Goal: Transaction & Acquisition: Download file/media

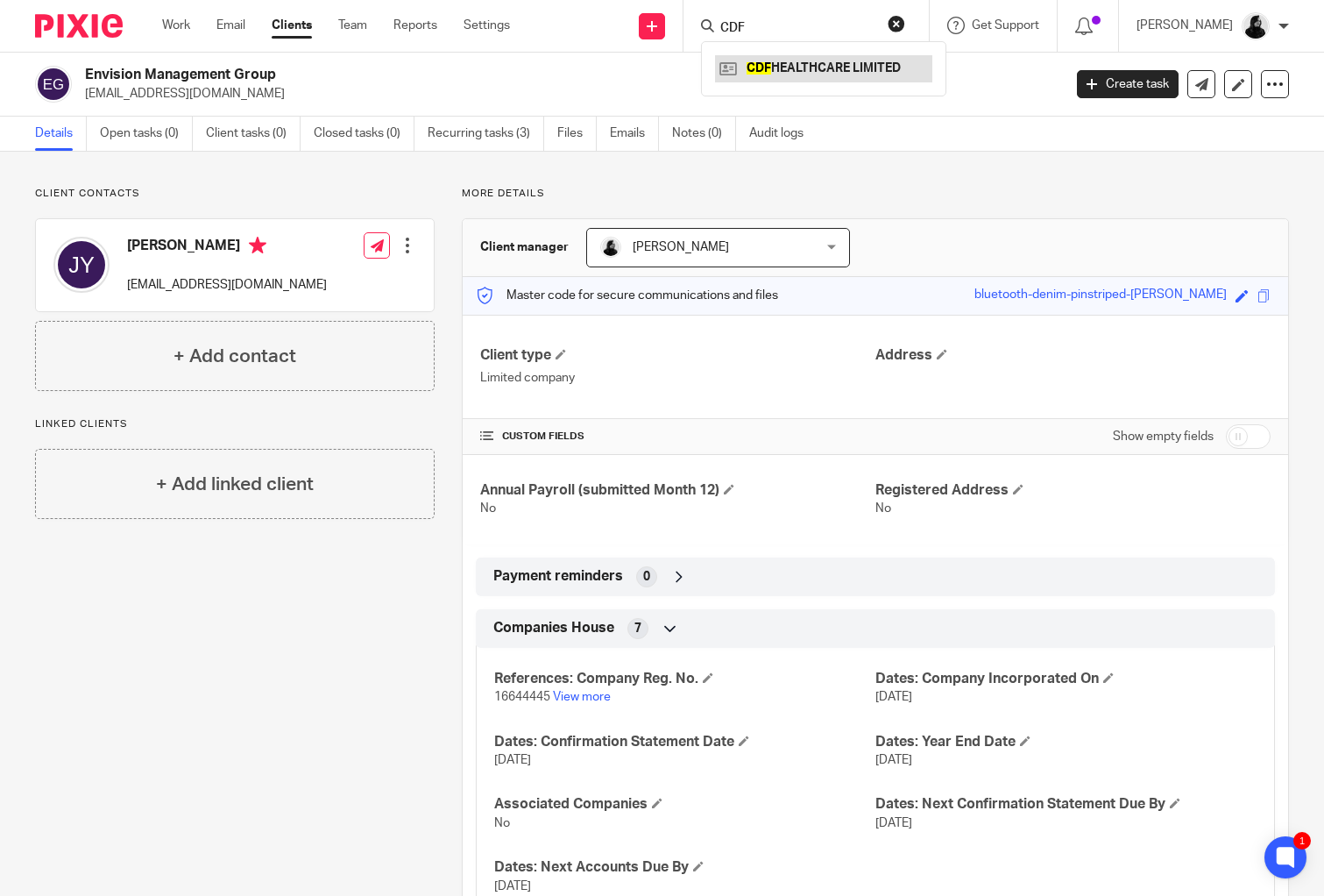
type input "CDF"
click at [775, 70] on link at bounding box center [823, 69] width 217 height 26
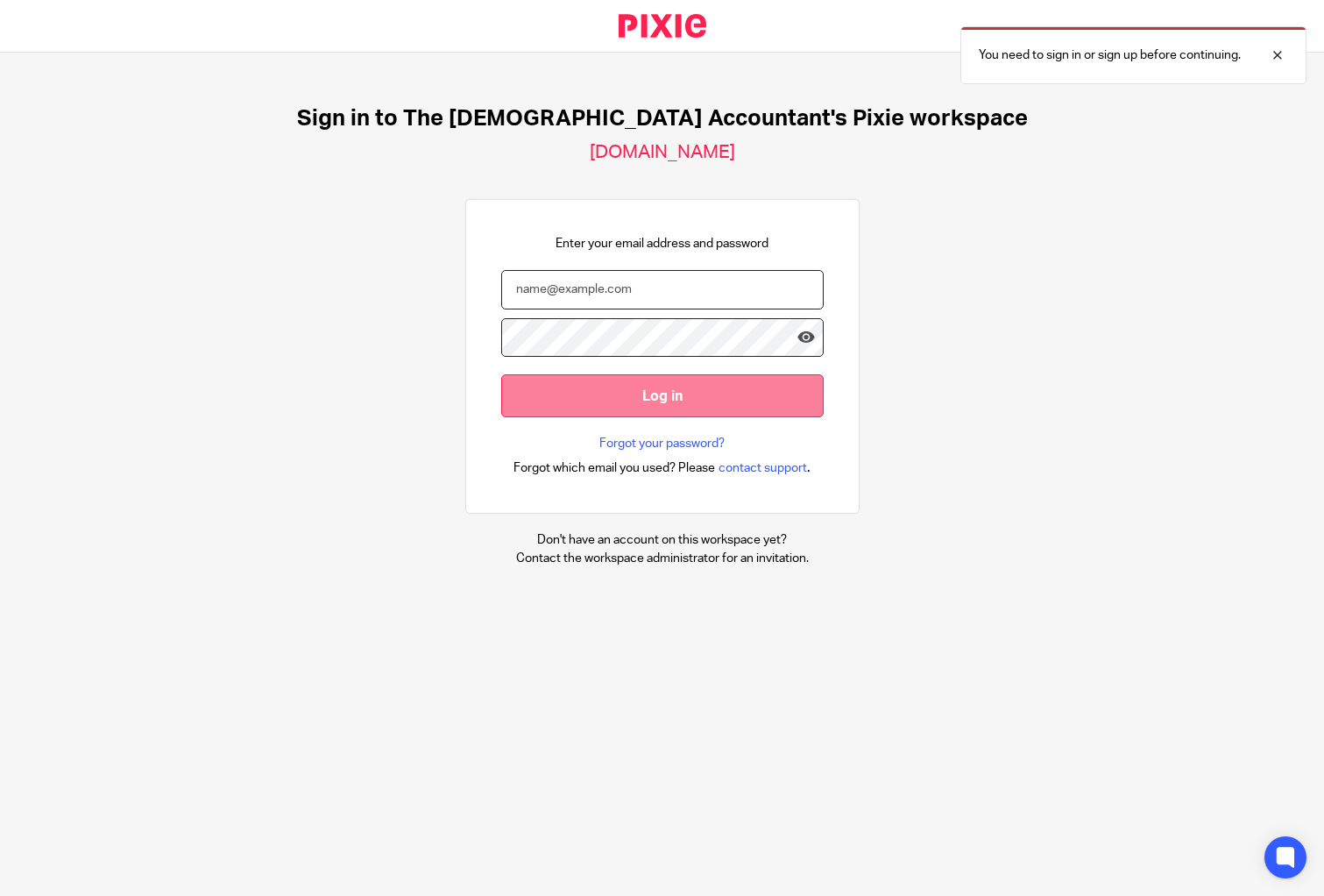
type input "[EMAIL_ADDRESS][DOMAIN_NAME]"
click at [719, 404] on input "Log in" at bounding box center [662, 396] width 323 height 43
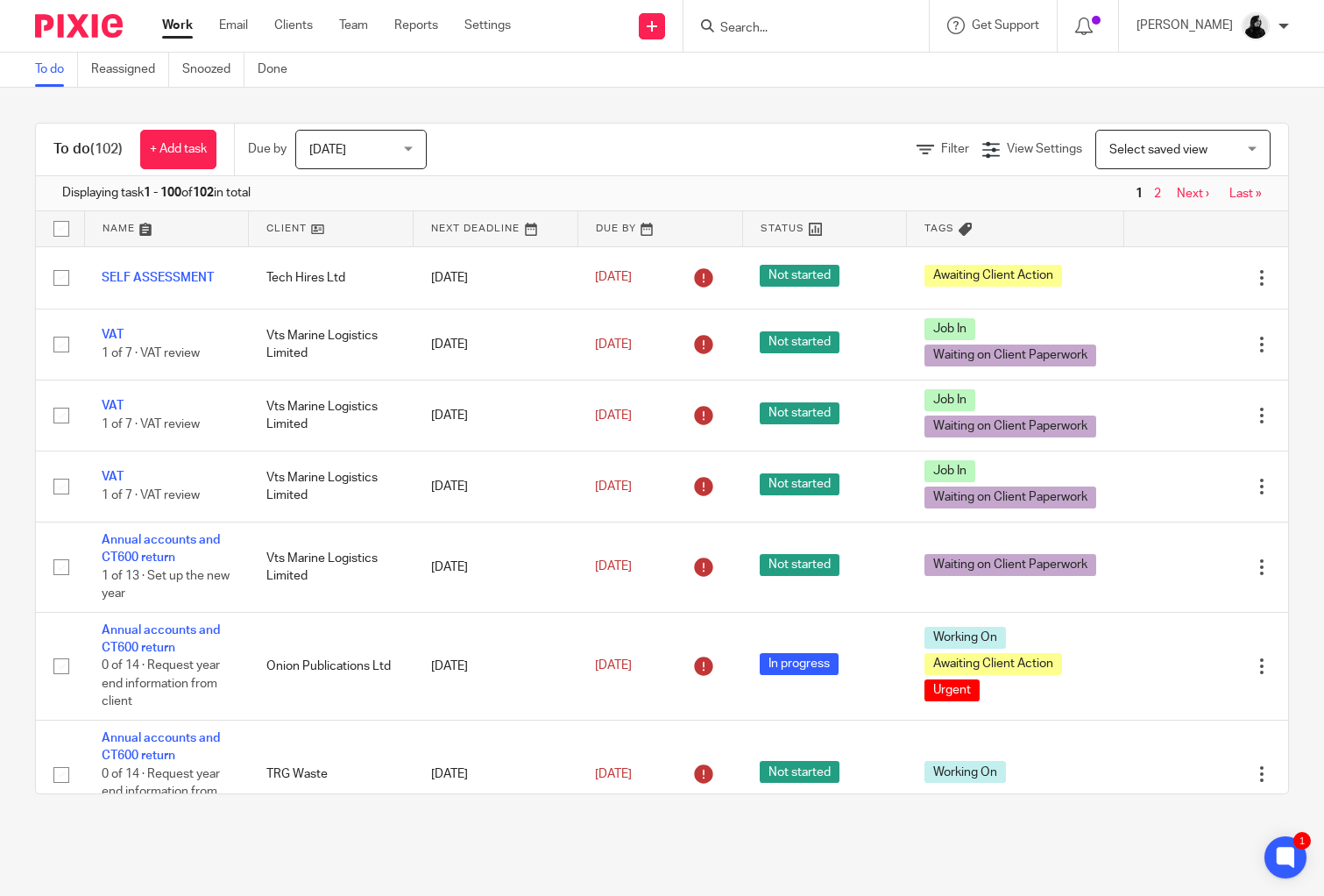
click at [786, 33] on input "Search" at bounding box center [798, 28] width 158 height 16
type input "cdf hea"
click at [785, 68] on link at bounding box center [823, 69] width 217 height 26
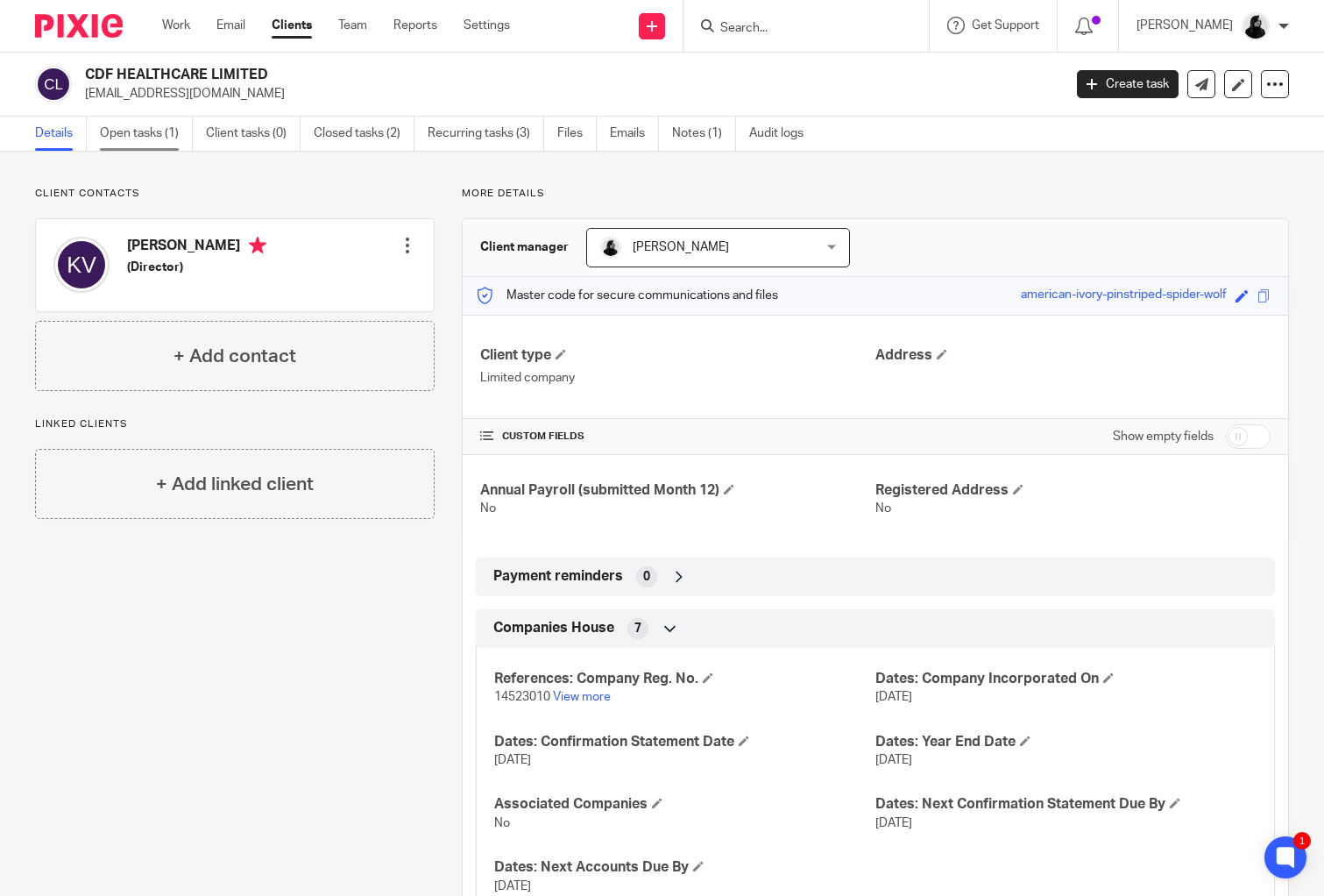
click at [182, 128] on link "Open tasks (1)" at bounding box center [146, 134] width 93 height 34
click at [160, 135] on link "Open tasks (1)" at bounding box center [146, 134] width 93 height 34
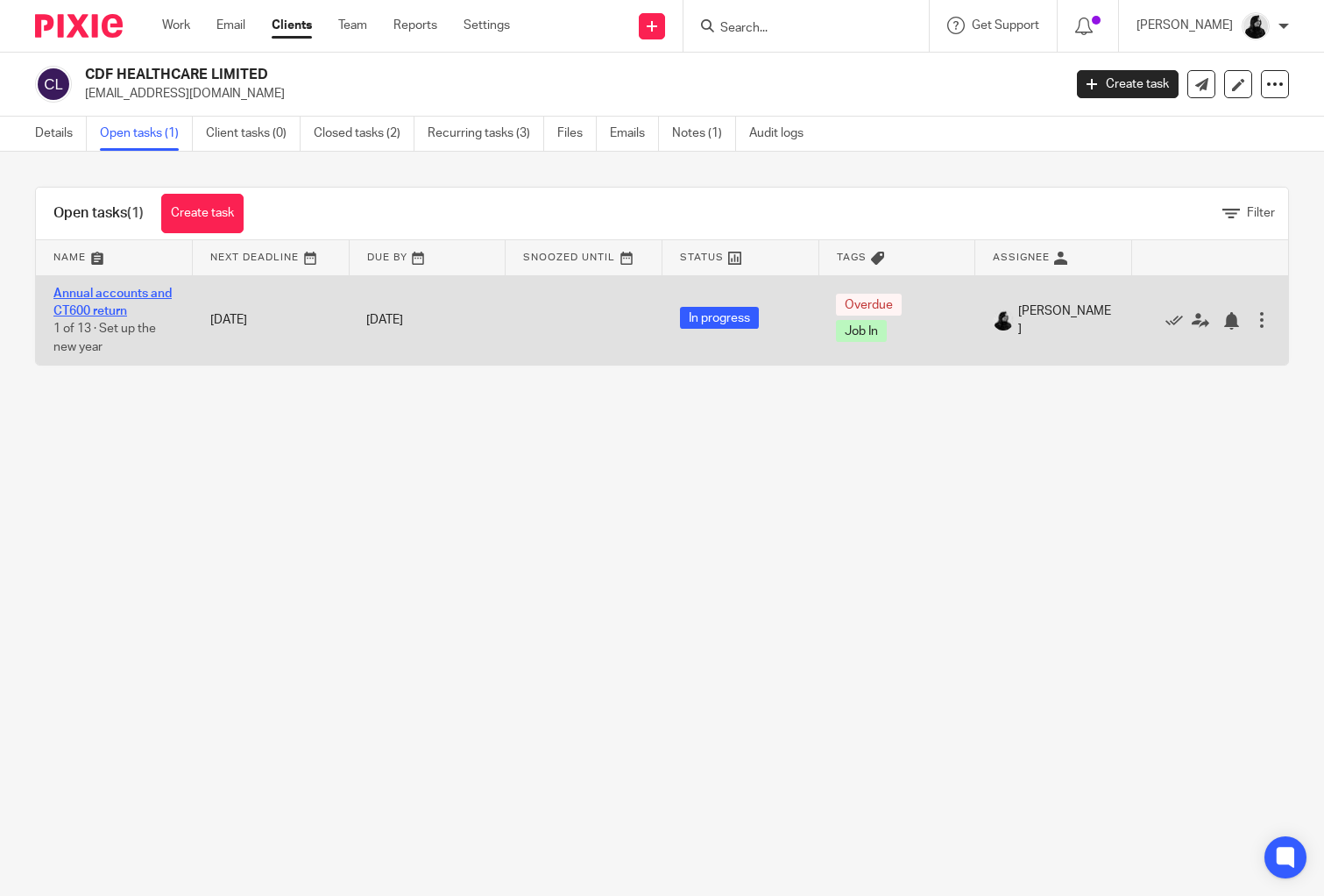
click at [111, 296] on link "Annual accounts and CT600 return" at bounding box center [113, 302] width 119 height 30
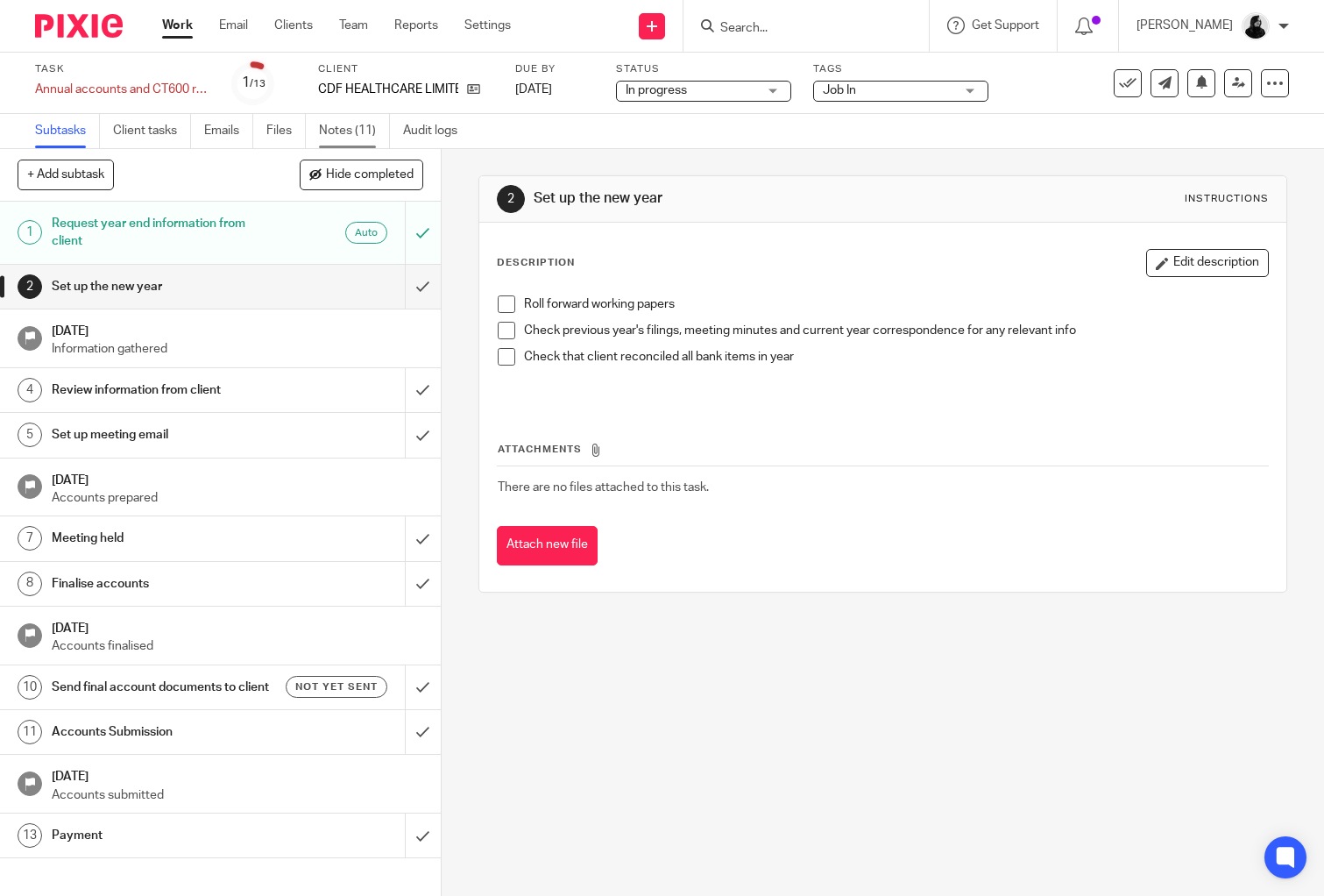
click at [369, 125] on link "Notes (11)" at bounding box center [354, 131] width 71 height 34
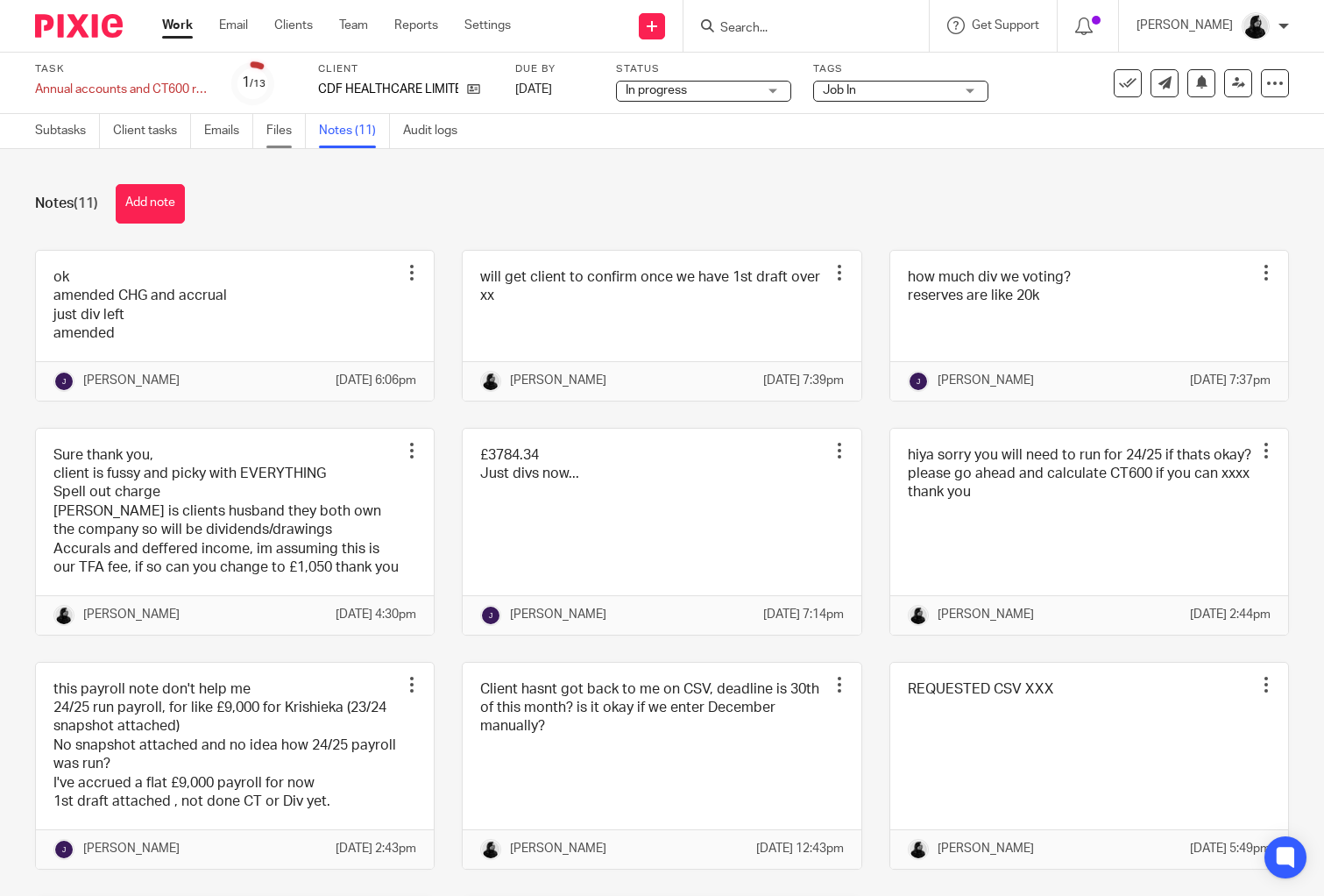
click at [288, 133] on link "Files" at bounding box center [286, 131] width 40 height 34
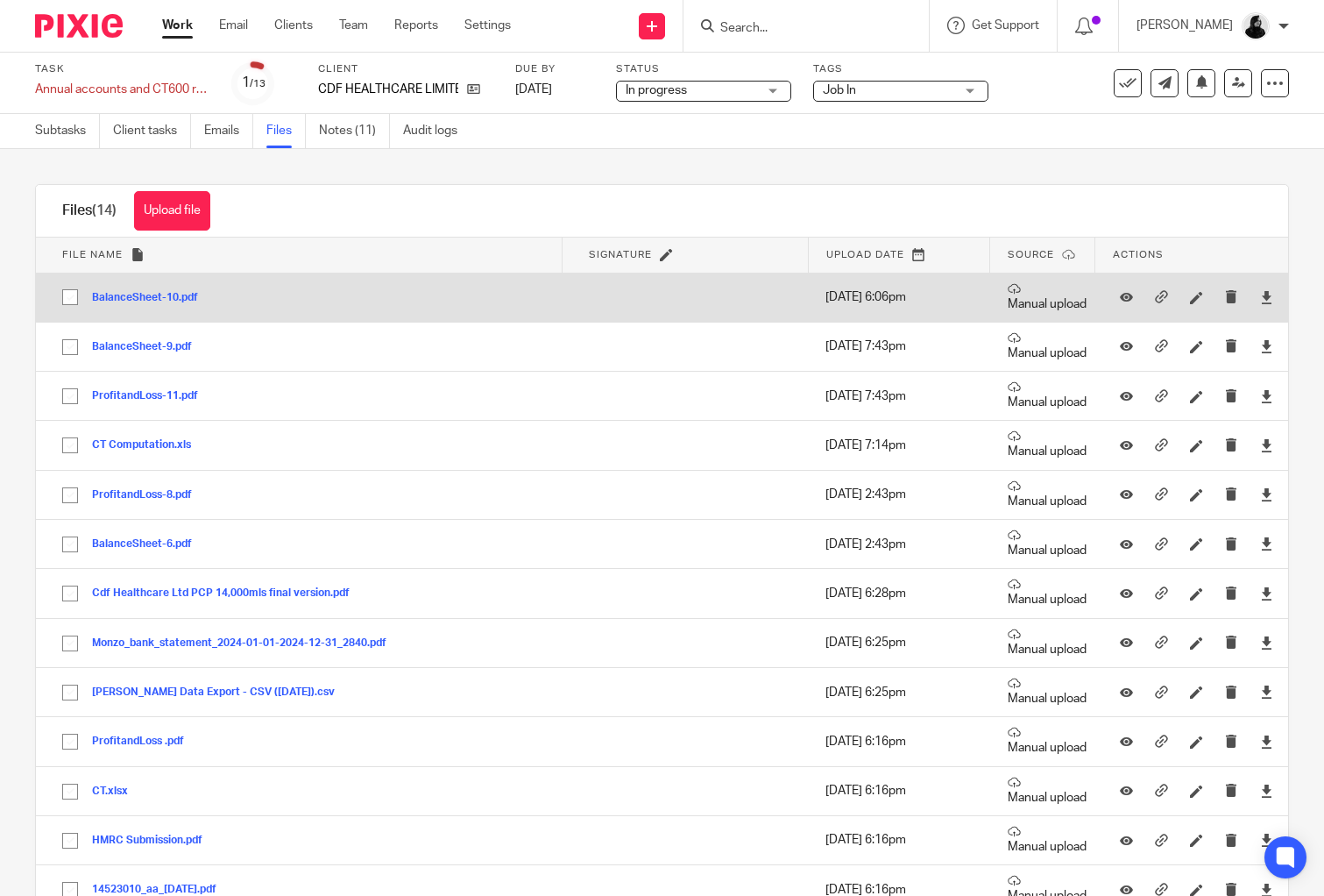
click at [67, 300] on input "checkbox" at bounding box center [70, 296] width 33 height 33
checkbox input "true"
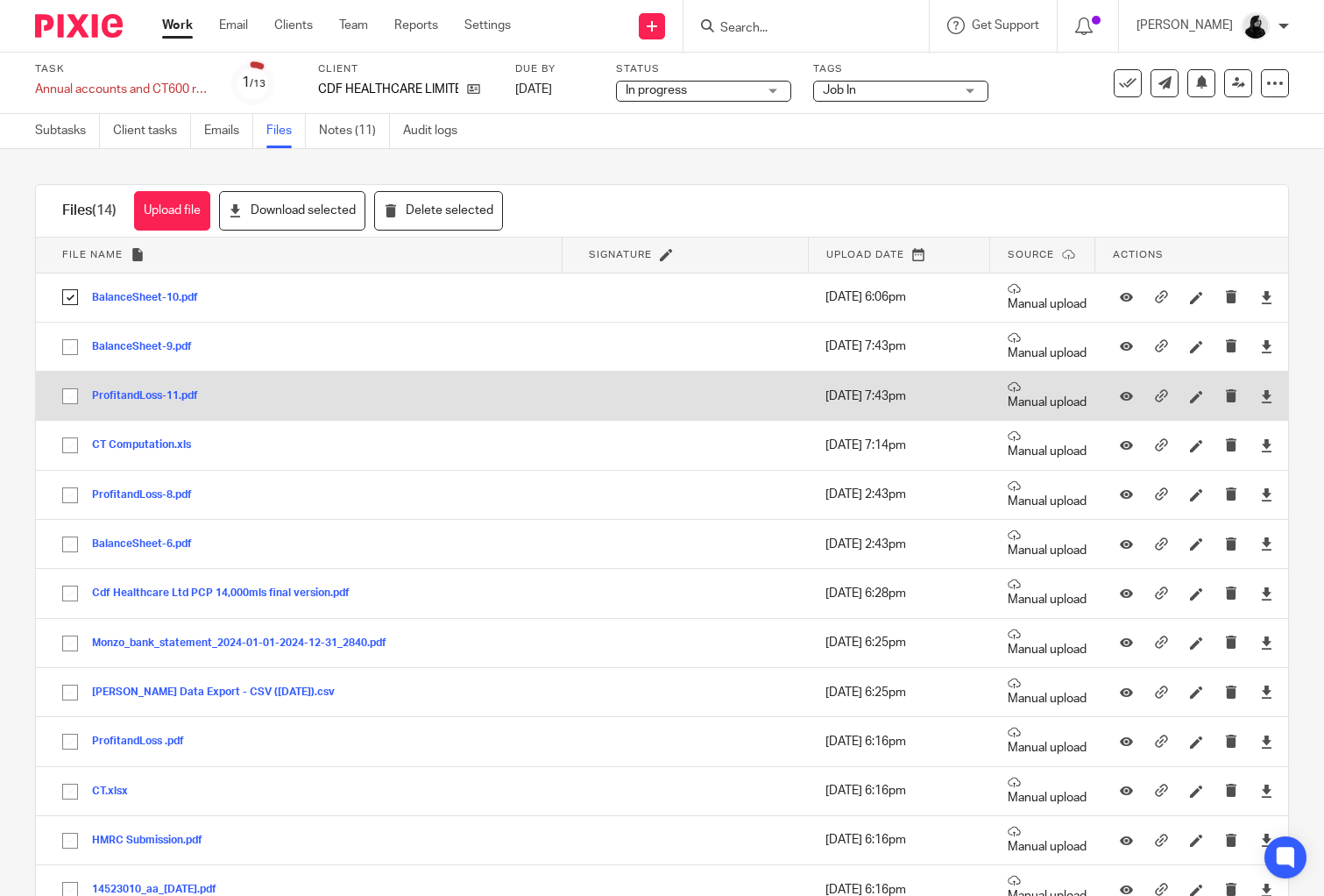
click at [67, 395] on input "checkbox" at bounding box center [70, 395] width 33 height 33
checkbox input "true"
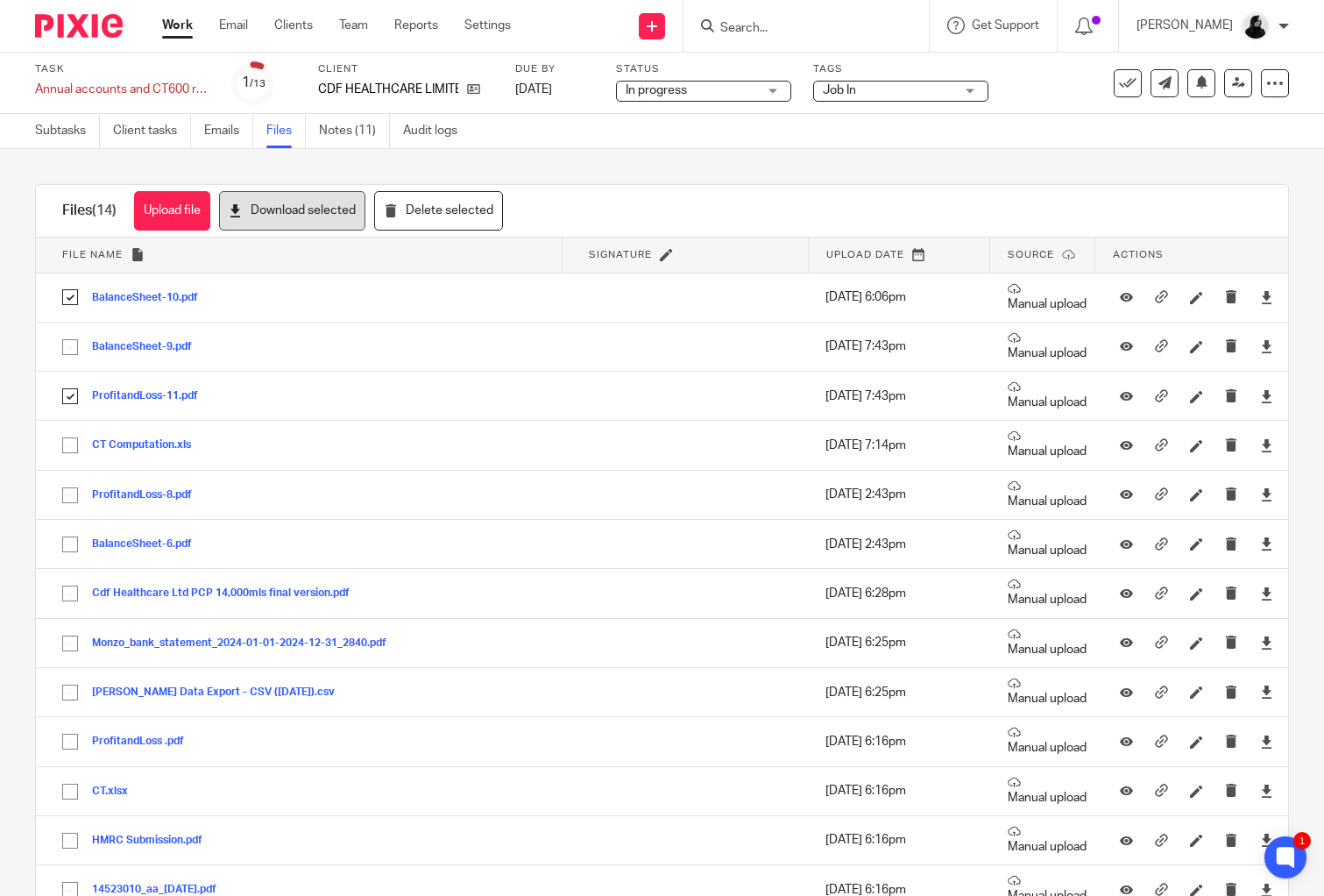
click at [290, 216] on button "Download selected" at bounding box center [293, 211] width 147 height 40
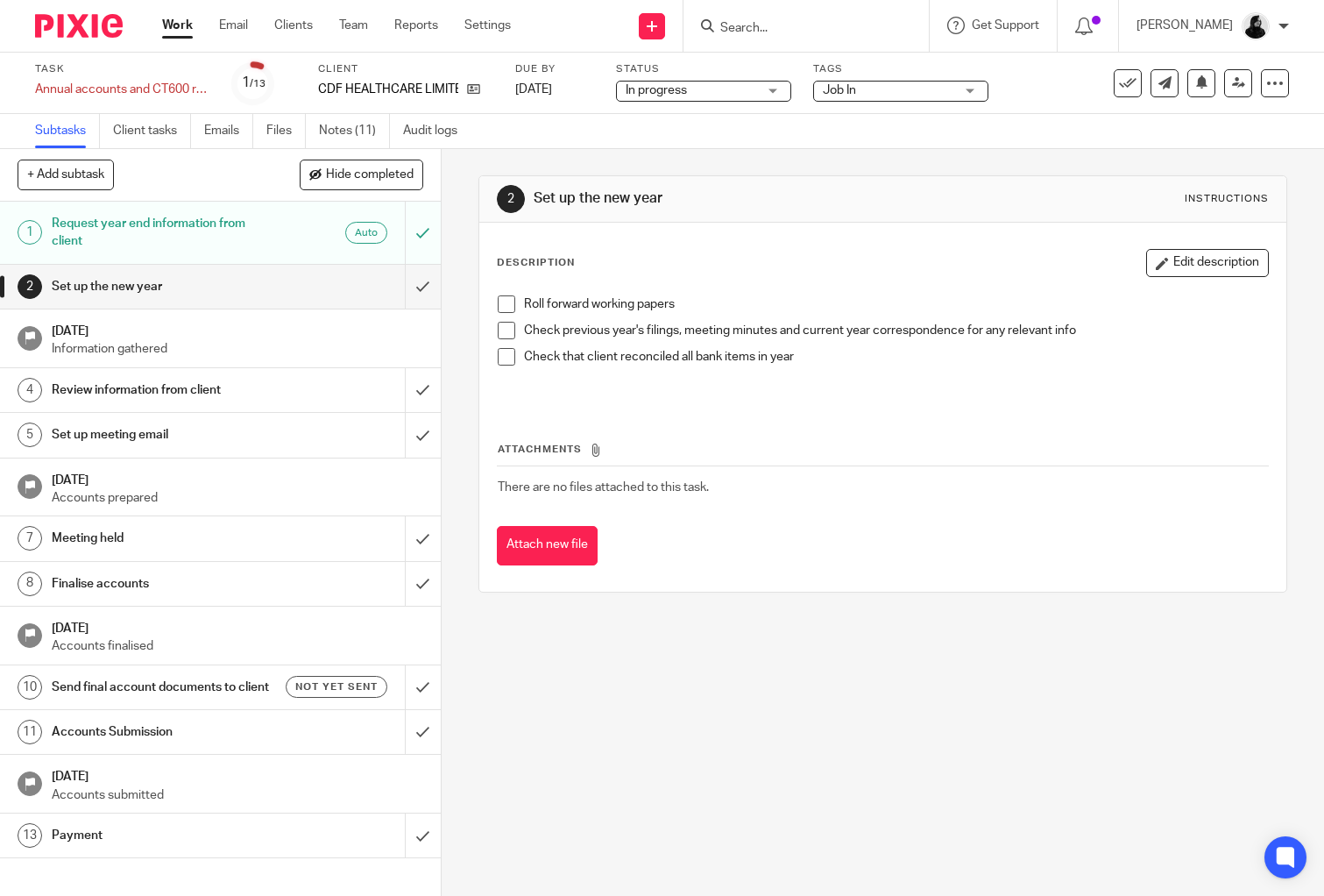
click at [875, 94] on span "Job In" at bounding box center [888, 91] width 132 height 19
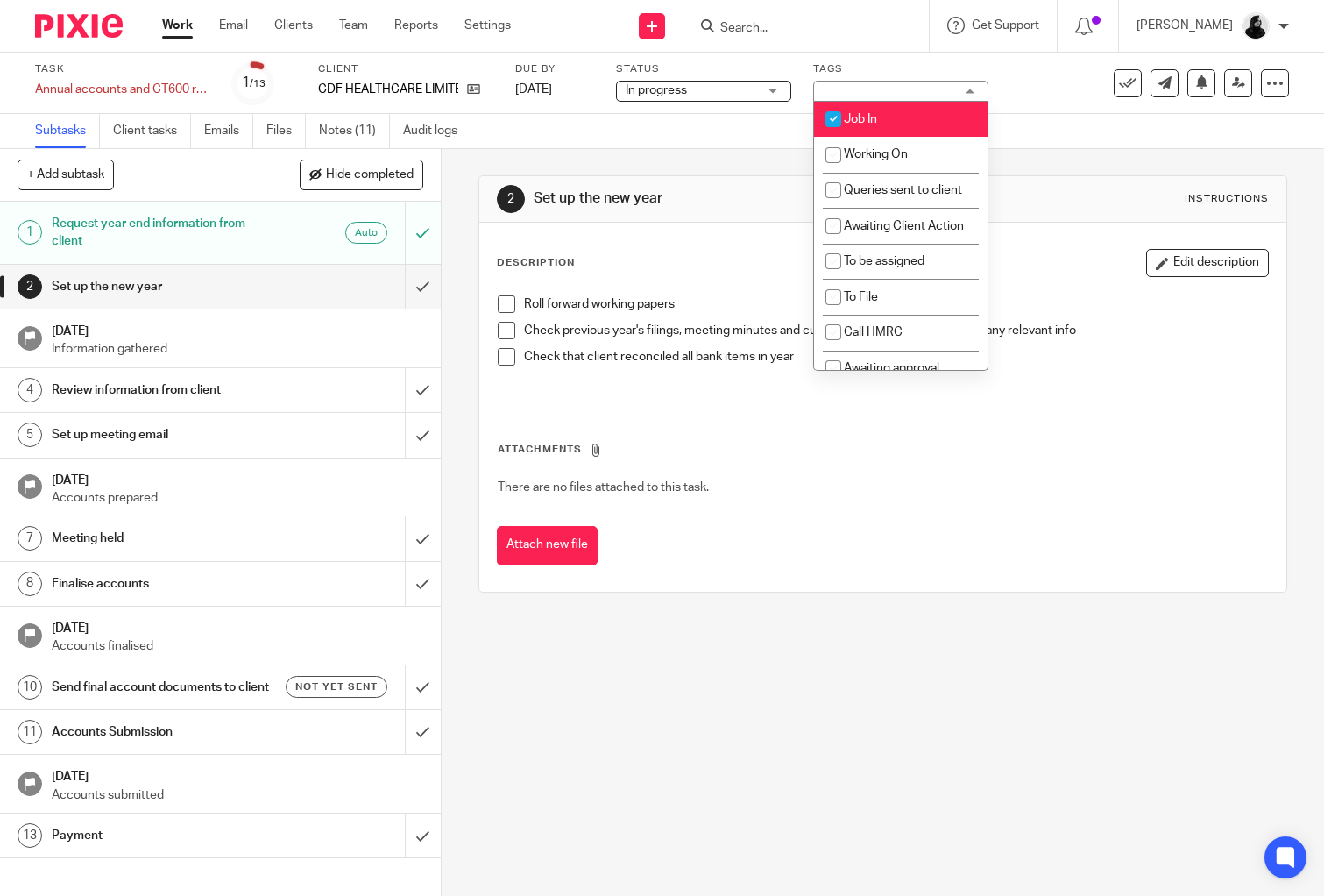
click at [874, 113] on span "Job In" at bounding box center [860, 119] width 33 height 12
checkbox input "false"
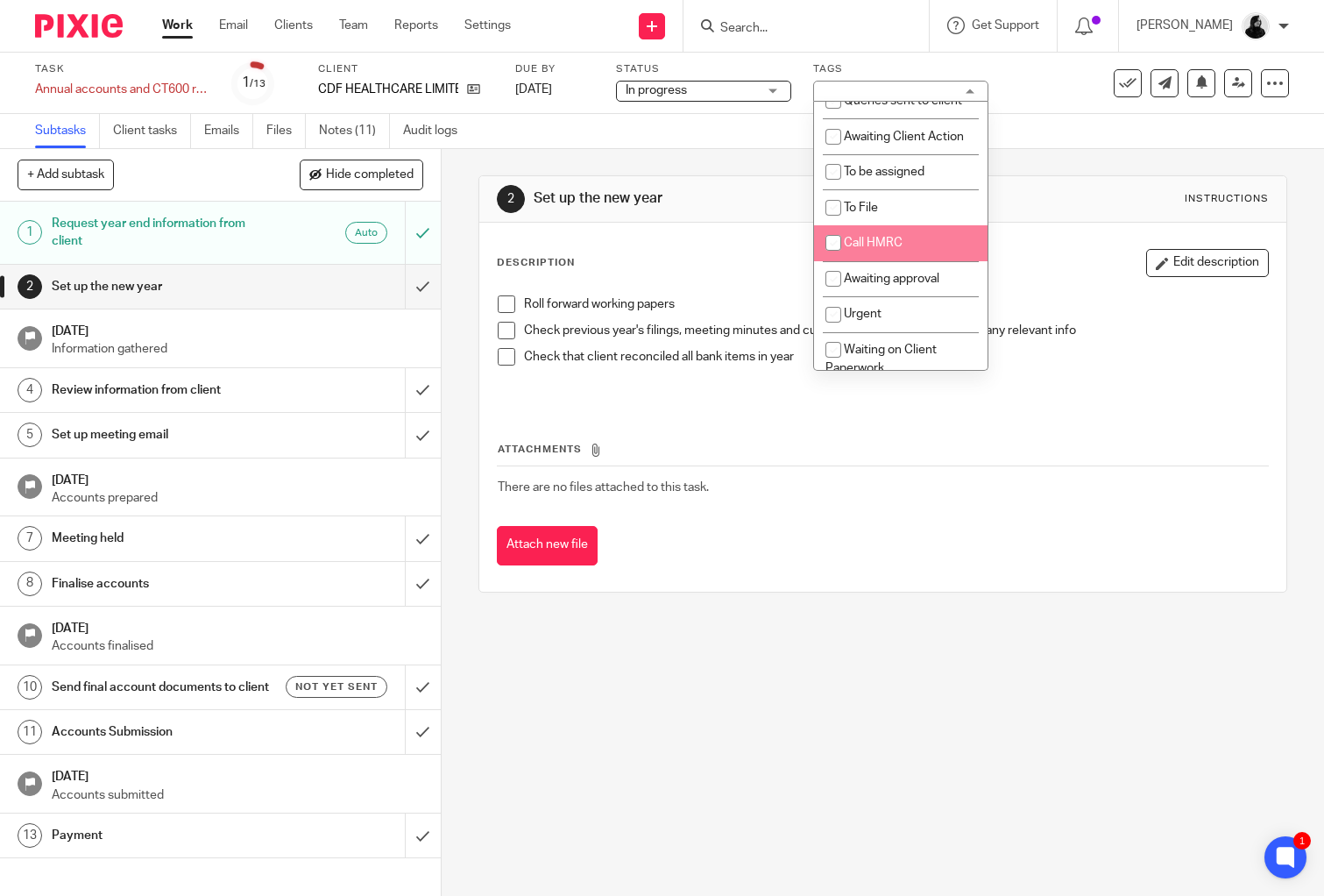
scroll to position [103, 0]
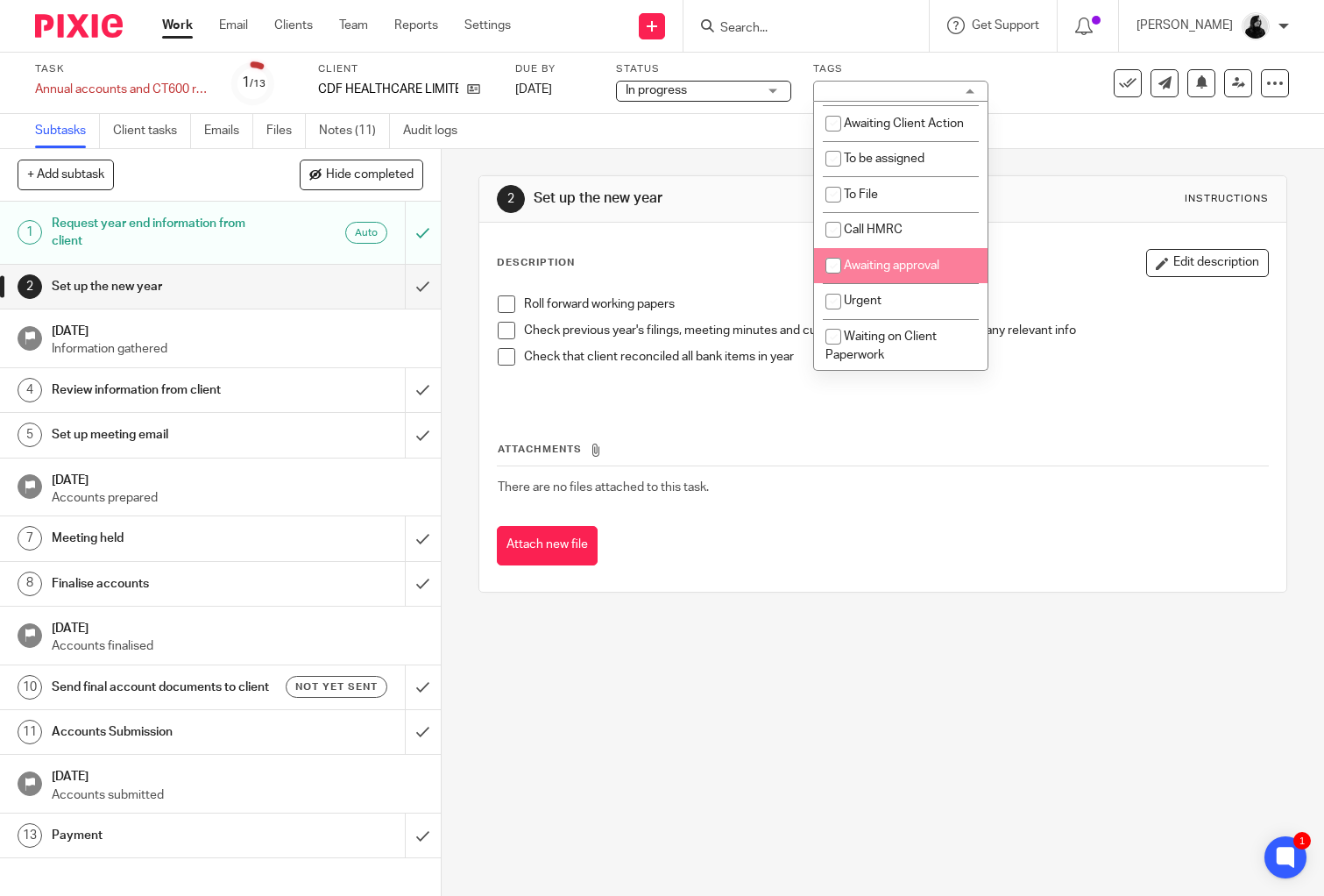
click at [873, 272] on span "Awaiting approval" at bounding box center [892, 265] width 96 height 12
checkbox input "true"
